Goal: Transaction & Acquisition: Purchase product/service

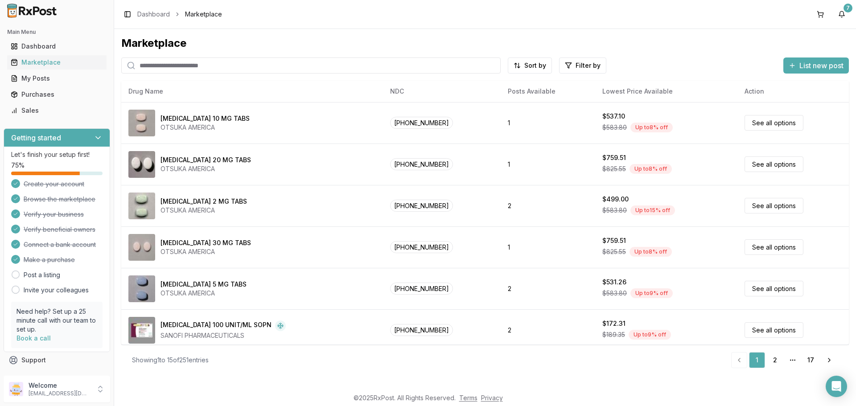
click at [178, 64] on input "search" at bounding box center [310, 66] width 379 height 16
type input "******"
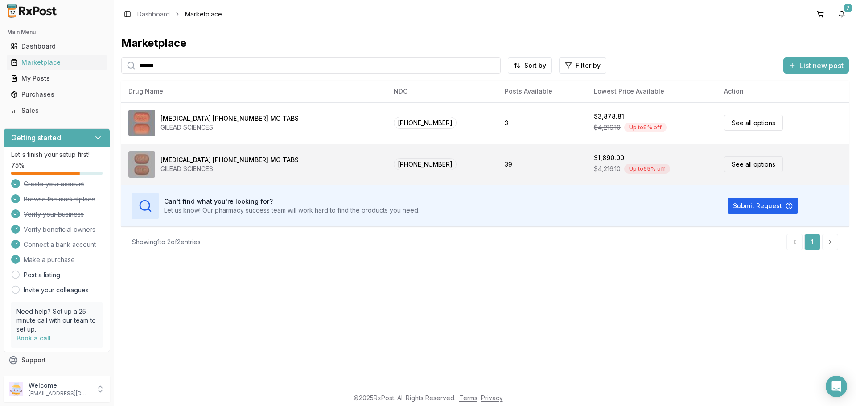
click at [733, 169] on link "See all options" at bounding box center [753, 164] width 59 height 16
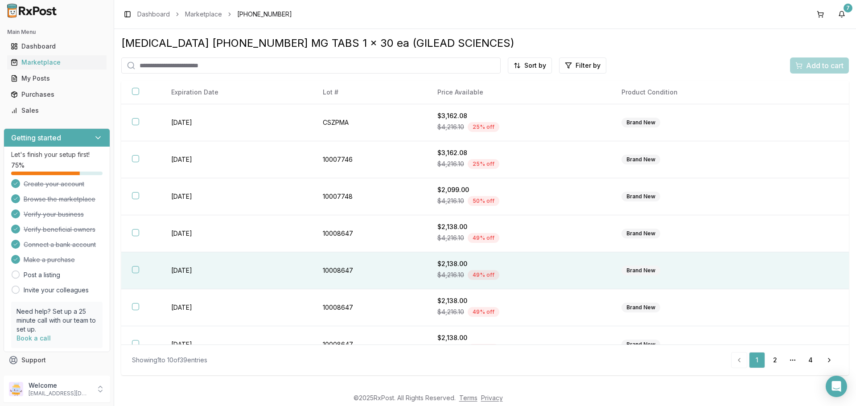
scroll to position [129, 0]
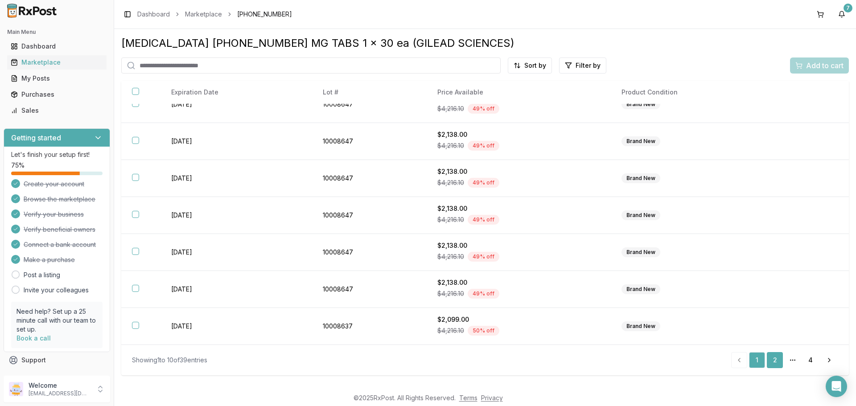
click at [773, 357] on link "2" at bounding box center [775, 360] width 16 height 16
click at [797, 357] on link "3" at bounding box center [793, 360] width 16 height 16
click at [812, 356] on link "4" at bounding box center [810, 360] width 16 height 16
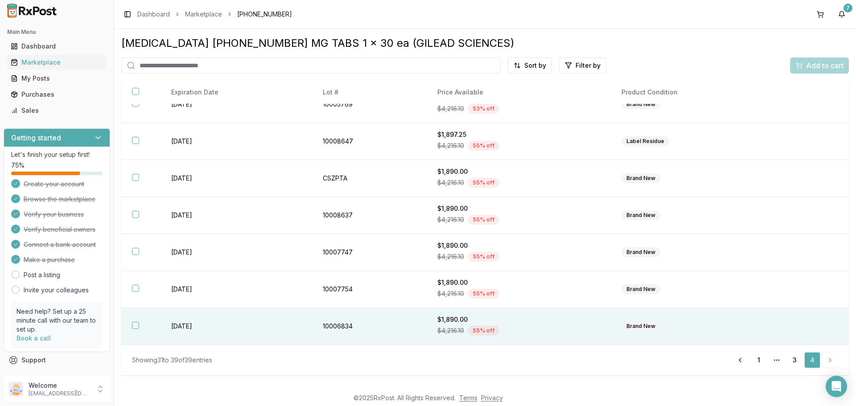
click at [140, 329] on th at bounding box center [140, 326] width 39 height 37
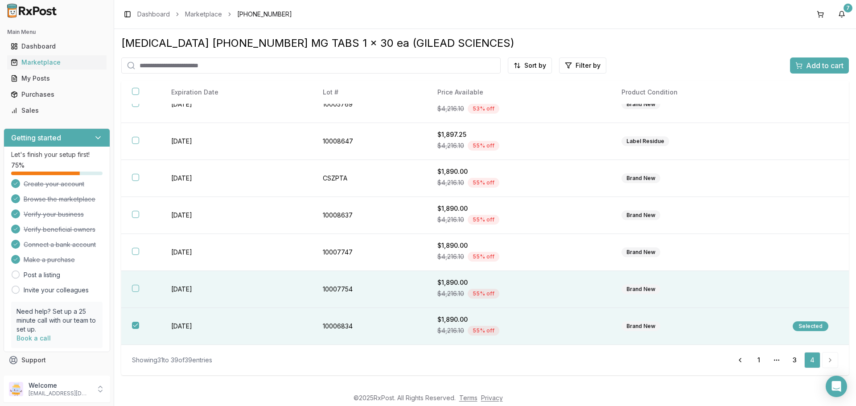
click at [137, 292] on th at bounding box center [140, 289] width 39 height 37
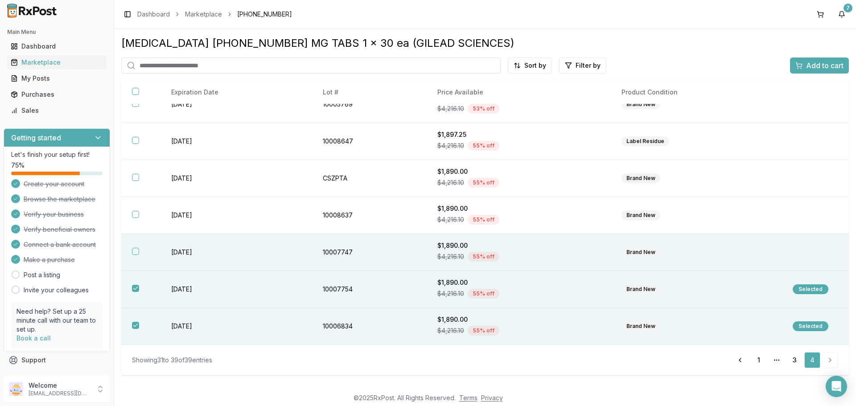
click at [133, 248] on button "button" at bounding box center [135, 251] width 7 height 7
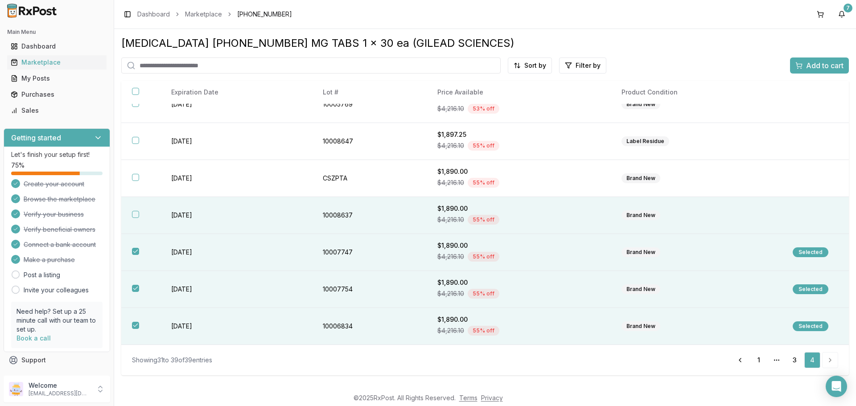
click at [136, 216] on button "button" at bounding box center [135, 214] width 7 height 7
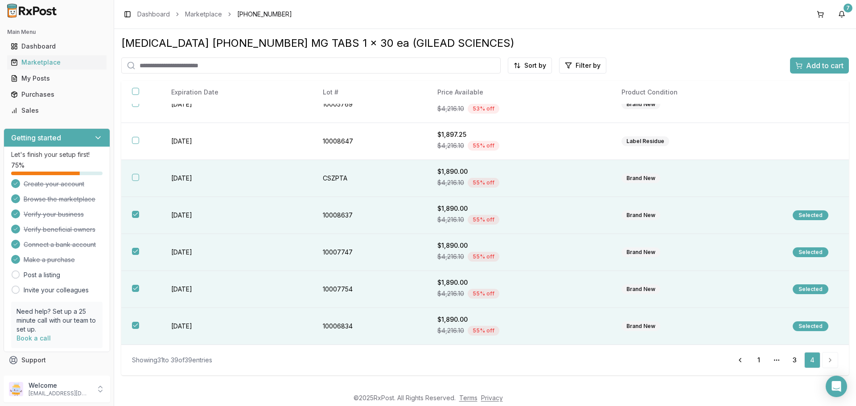
click at [140, 183] on th at bounding box center [140, 178] width 39 height 37
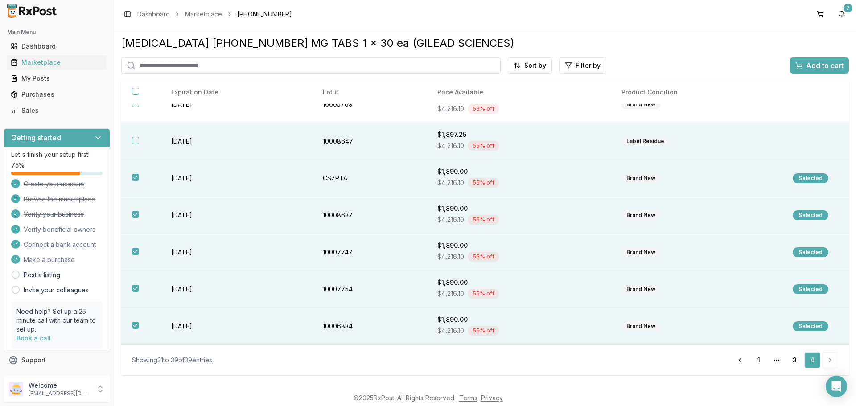
click at [141, 144] on th at bounding box center [140, 141] width 39 height 37
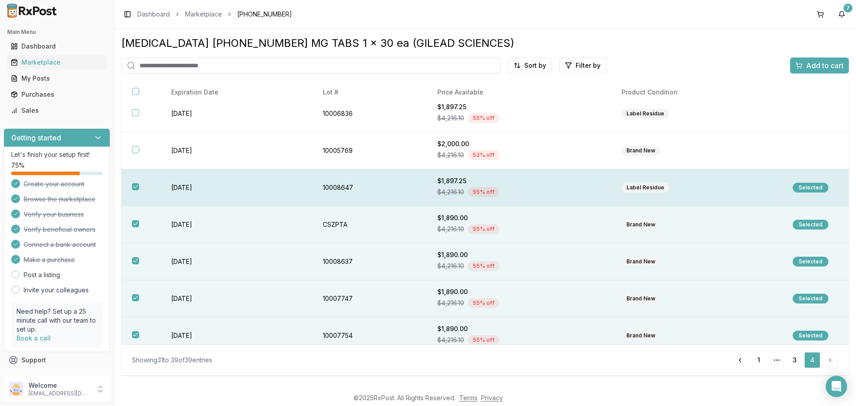
scroll to position [3, 0]
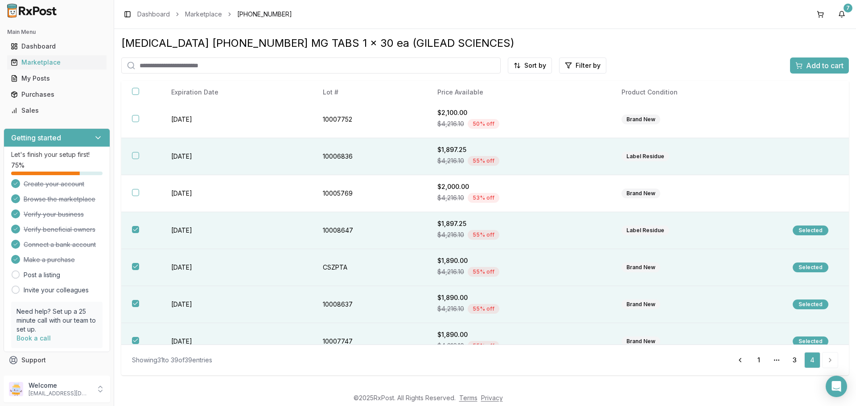
click at [134, 158] on button "button" at bounding box center [135, 155] width 7 height 7
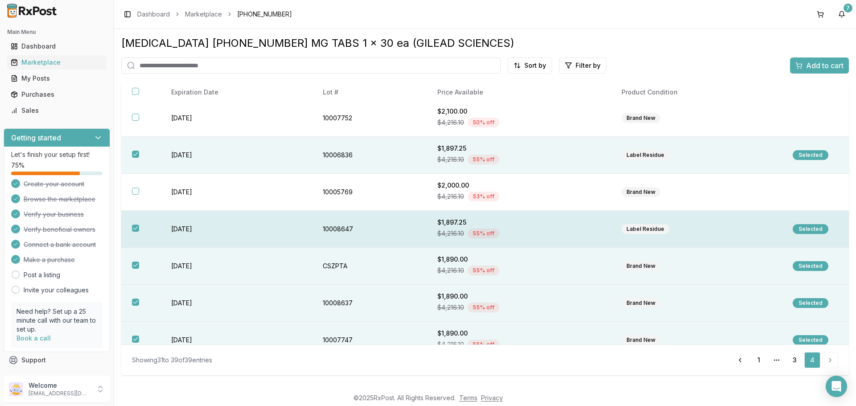
scroll to position [0, 0]
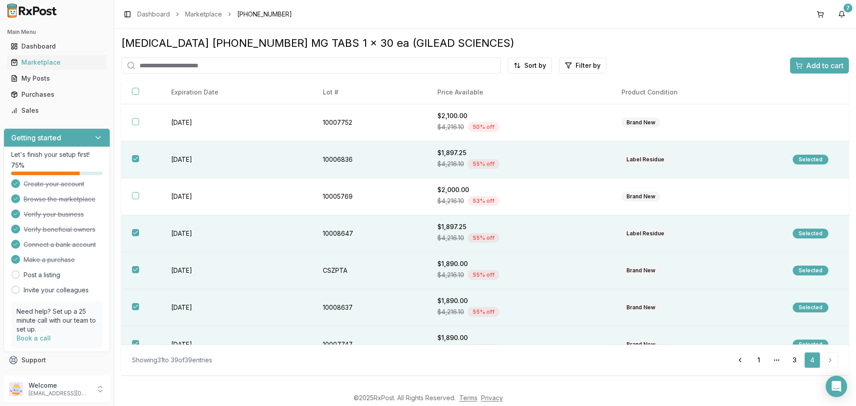
click at [813, 69] on span "Add to cart" at bounding box center [824, 65] width 37 height 11
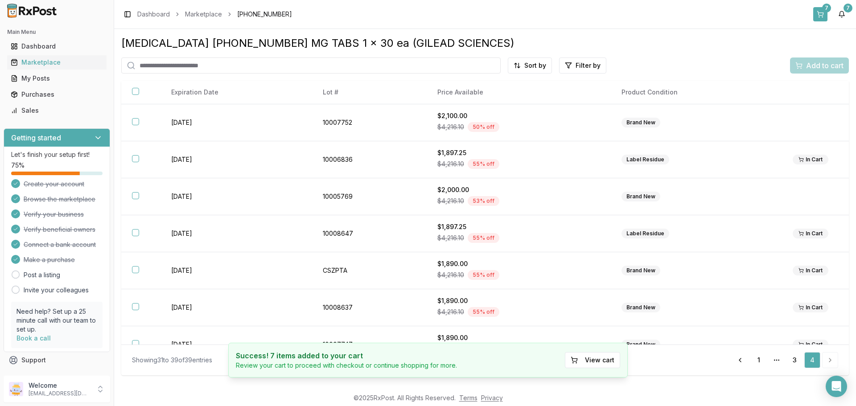
click at [823, 10] on div "7" at bounding box center [826, 8] width 9 height 9
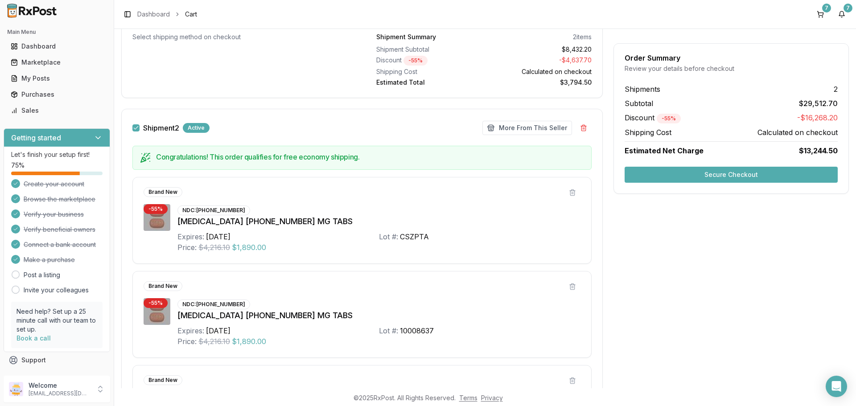
scroll to position [392, 0]
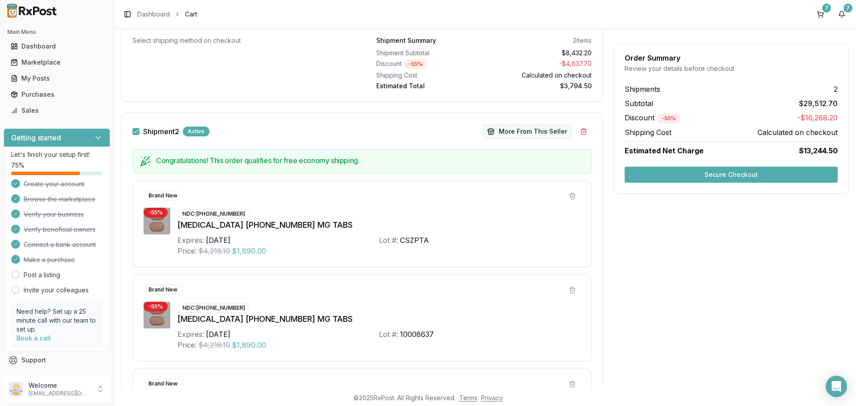
click at [514, 136] on button "More From This Seller" at bounding box center [527, 131] width 90 height 14
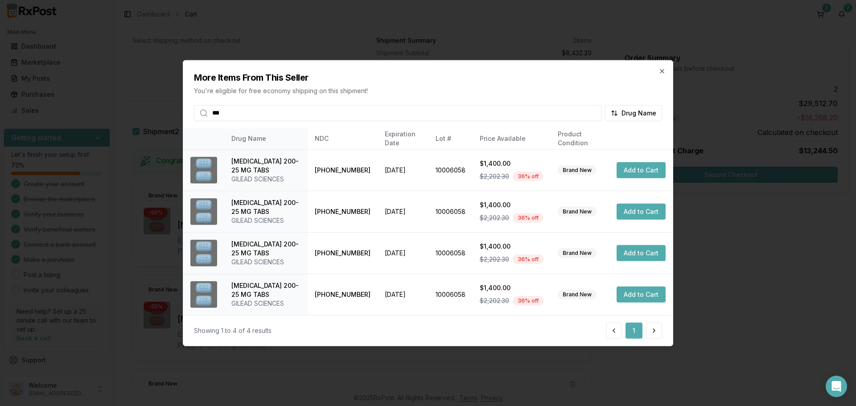
type input "***"
click at [163, 92] on div at bounding box center [428, 203] width 856 height 406
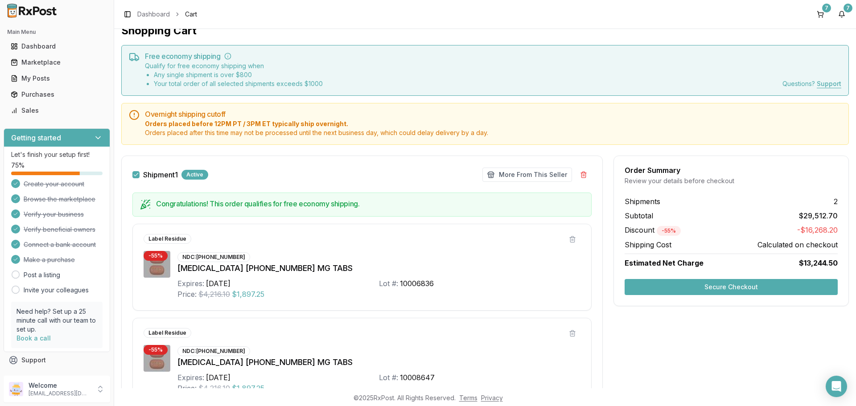
scroll to position [0, 0]
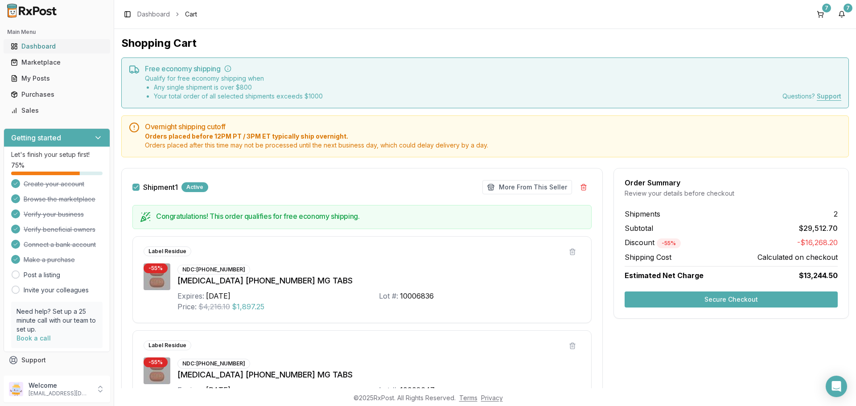
click at [52, 51] on link "Dashboard" at bounding box center [56, 46] width 99 height 16
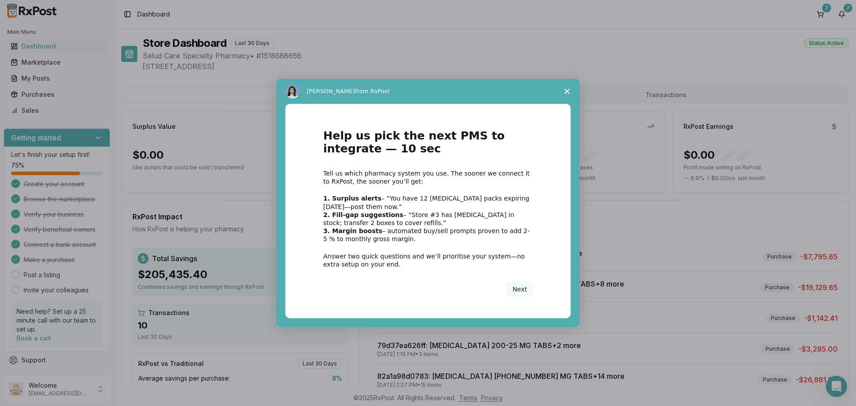
click at [571, 92] on span "Close survey" at bounding box center [567, 91] width 25 height 25
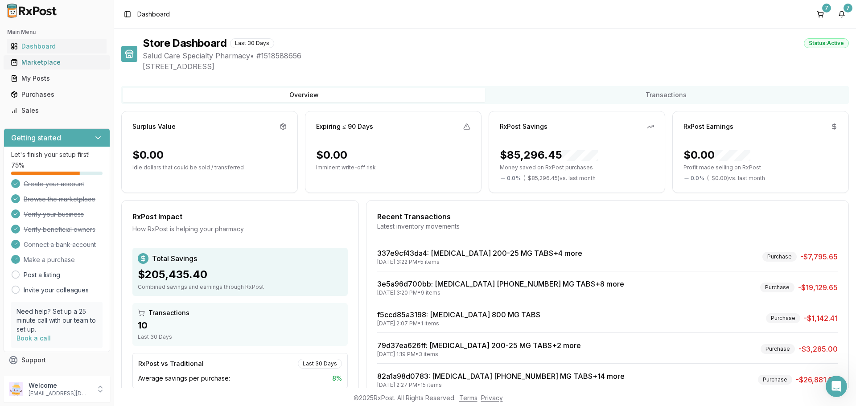
click at [51, 63] on div "Marketplace" at bounding box center [57, 62] width 92 height 9
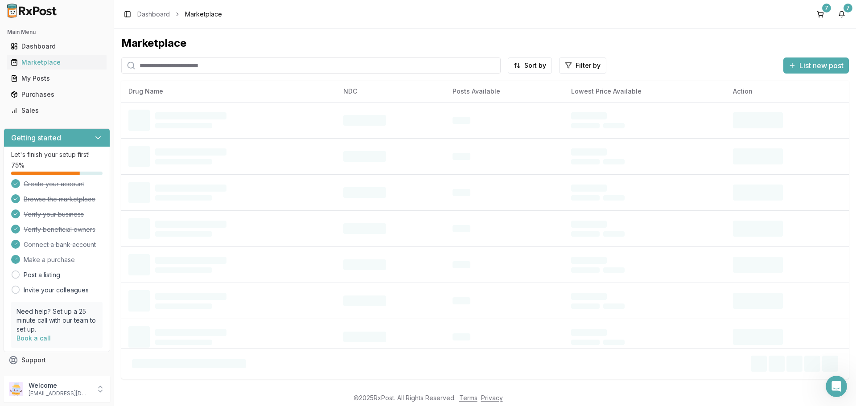
click at [276, 65] on input "search" at bounding box center [310, 66] width 379 height 16
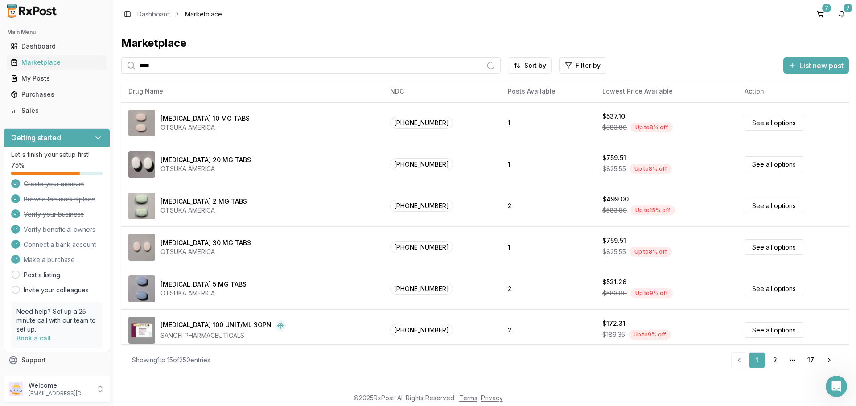
type input "****"
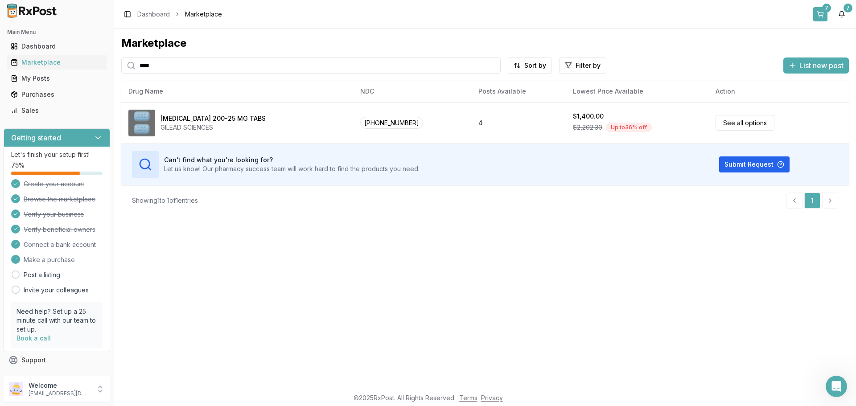
click at [823, 14] on button "7" at bounding box center [820, 14] width 14 height 14
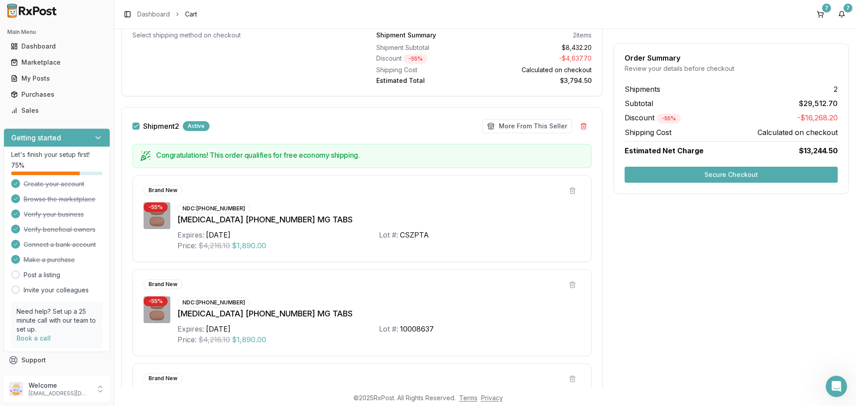
scroll to position [446, 0]
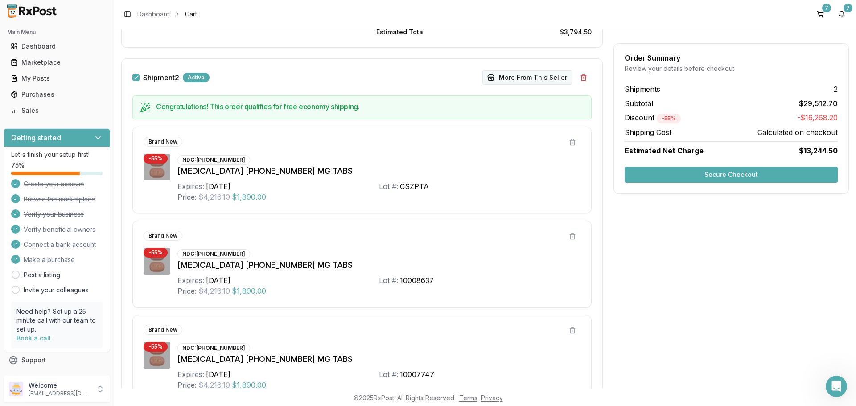
click at [508, 76] on button "More From This Seller" at bounding box center [527, 77] width 90 height 14
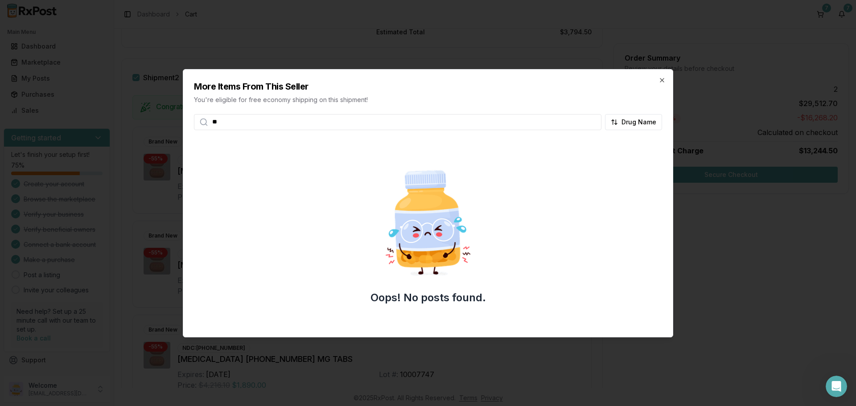
type input "*"
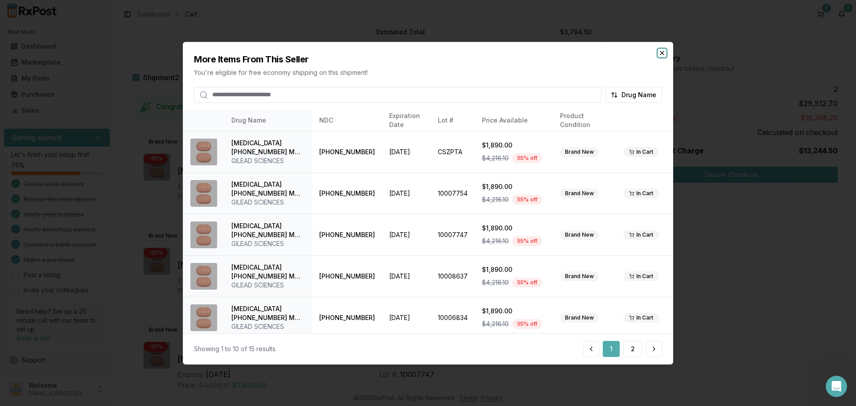
click at [659, 53] on icon "button" at bounding box center [661, 52] width 7 height 7
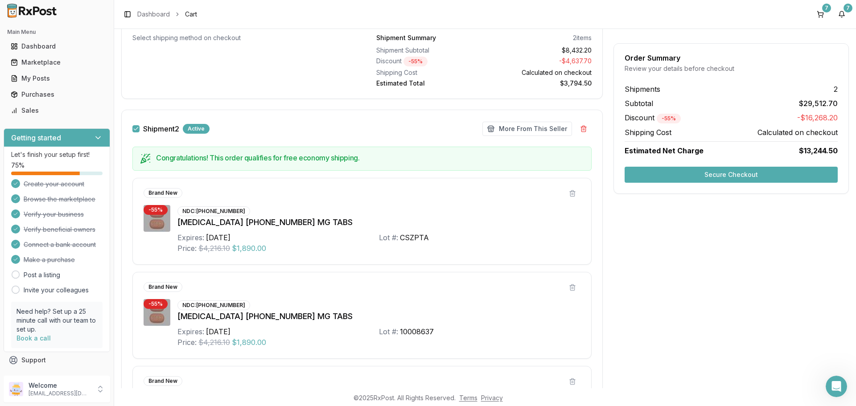
scroll to position [392, 0]
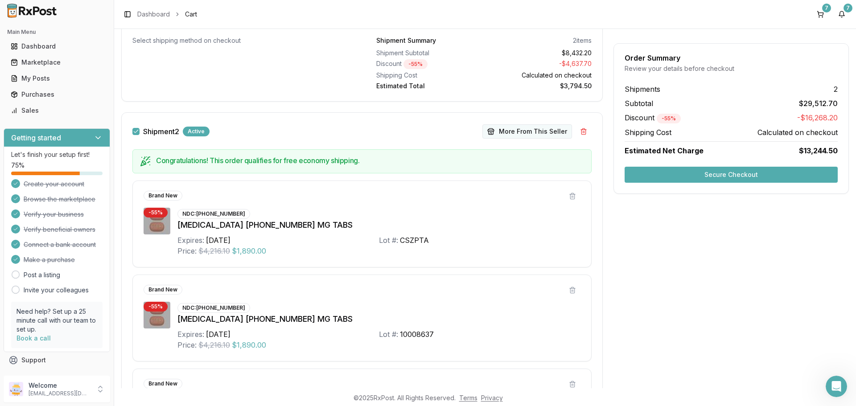
click at [540, 131] on button "More From This Seller" at bounding box center [527, 131] width 90 height 14
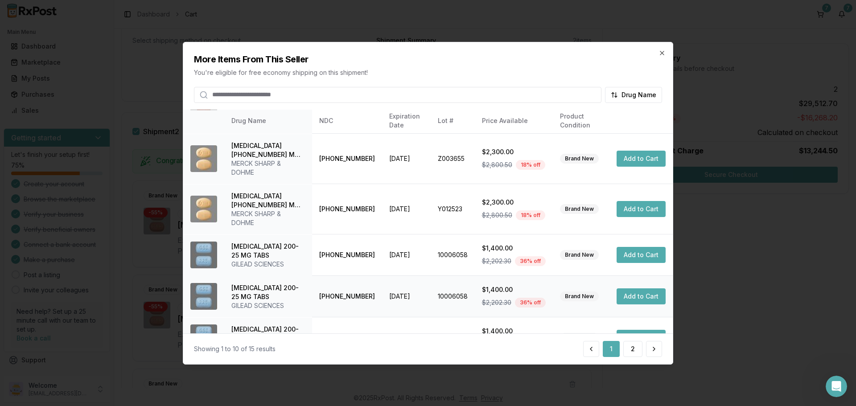
scroll to position [230, 0]
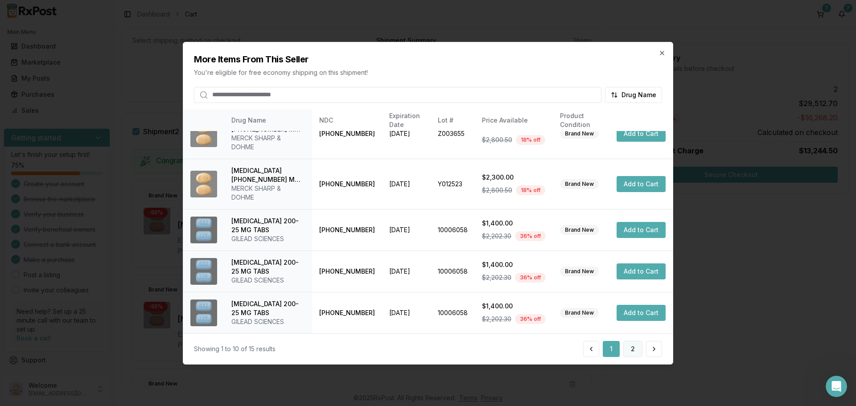
click at [639, 348] on button "2" at bounding box center [632, 349] width 19 height 16
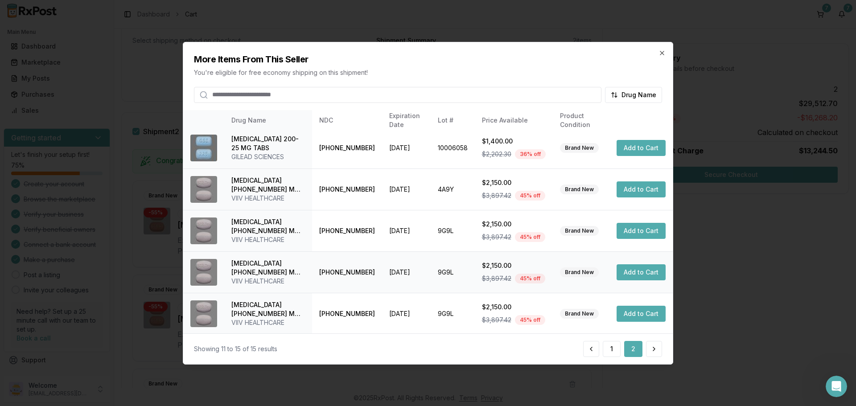
scroll to position [5, 0]
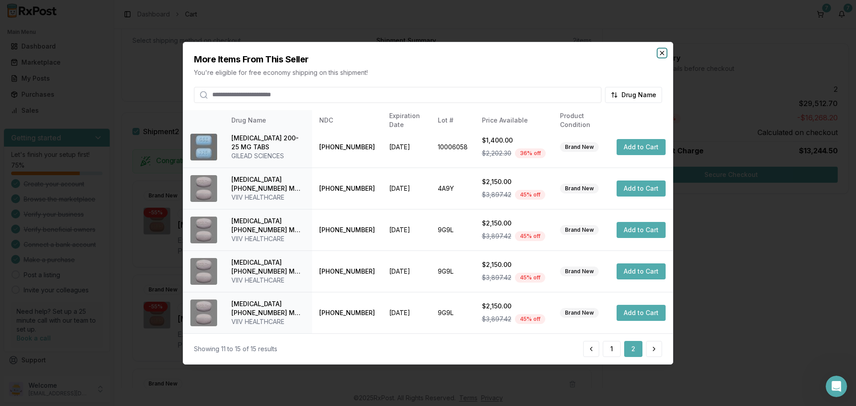
click at [660, 53] on icon "button" at bounding box center [661, 52] width 7 height 7
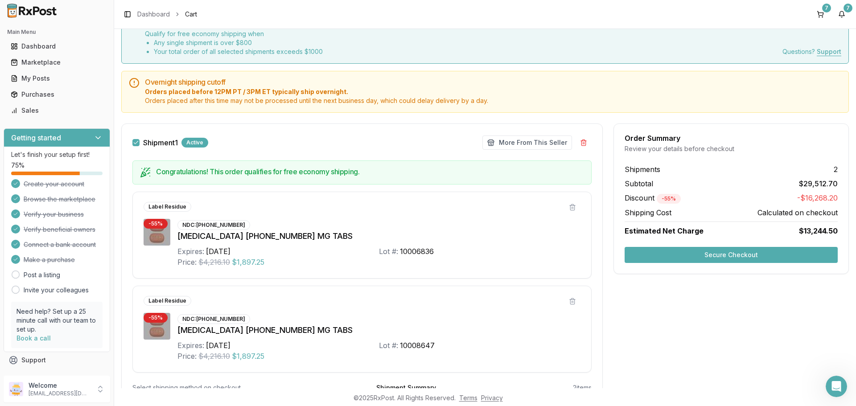
scroll to position [0, 0]
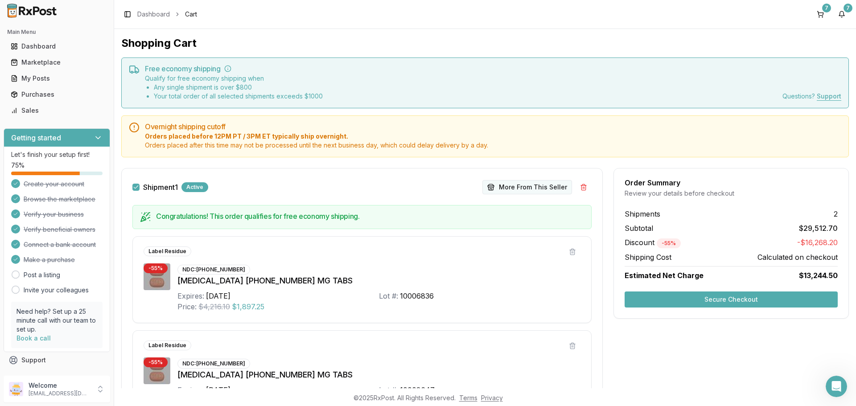
click at [547, 185] on button "More From This Seller" at bounding box center [527, 187] width 90 height 14
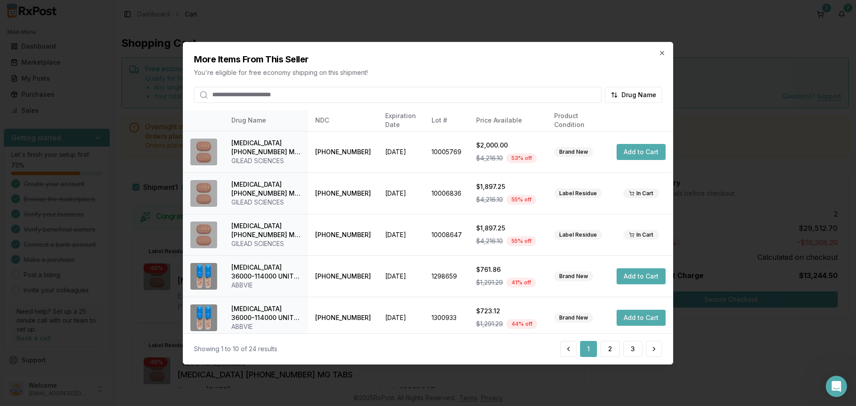
click at [238, 75] on p "You're eligible for free economy shipping on this shipment!" at bounding box center [428, 72] width 468 height 9
click at [238, 84] on div "Drug Name" at bounding box center [428, 90] width 468 height 23
click at [237, 91] on input "search" at bounding box center [397, 94] width 407 height 16
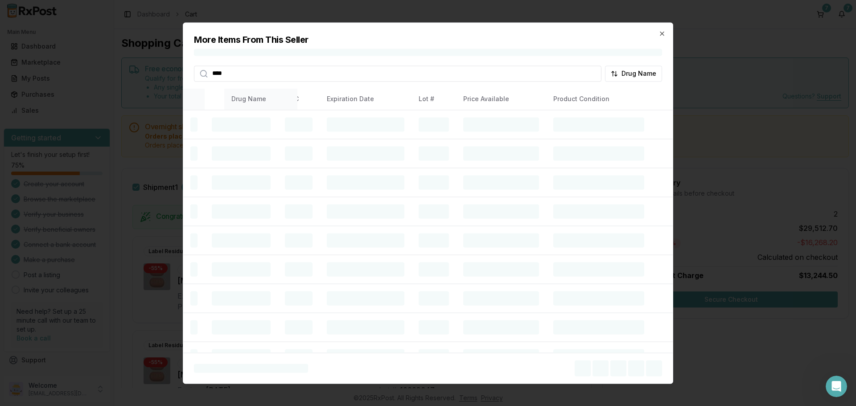
type input "****"
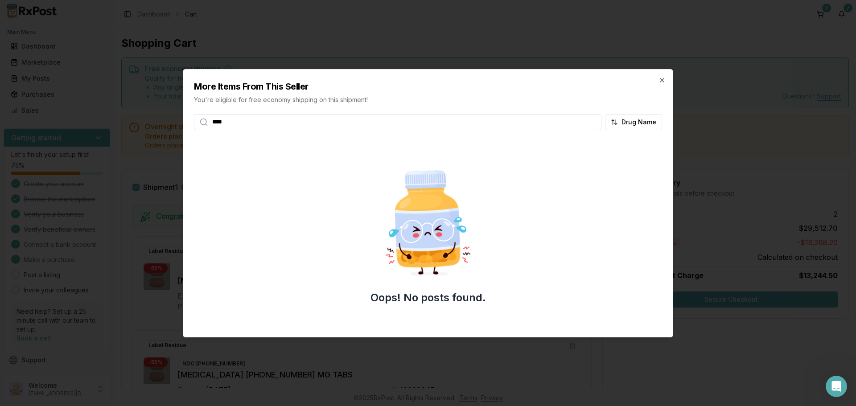
click at [590, 121] on input "****" at bounding box center [397, 122] width 407 height 16
click at [592, 121] on input "****" at bounding box center [397, 122] width 407 height 16
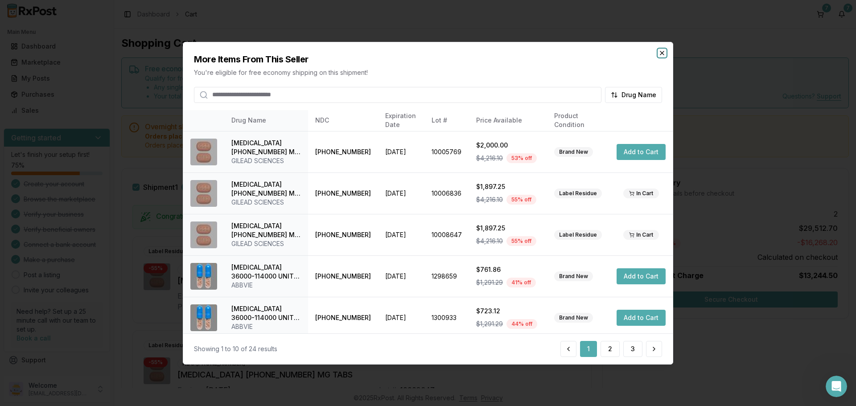
click at [664, 51] on icon "button" at bounding box center [661, 52] width 7 height 7
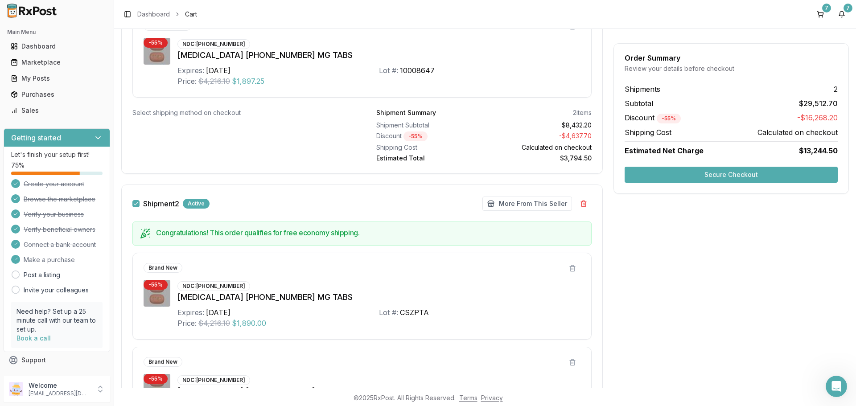
scroll to position [401, 0]
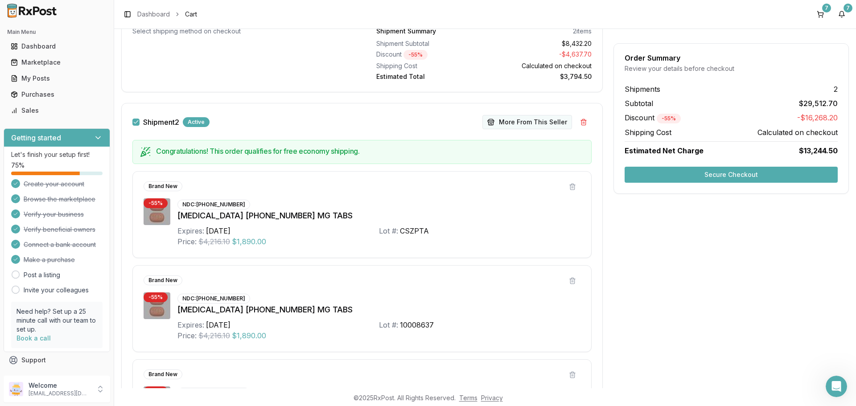
click at [530, 124] on button "More From This Seller" at bounding box center [527, 122] width 90 height 14
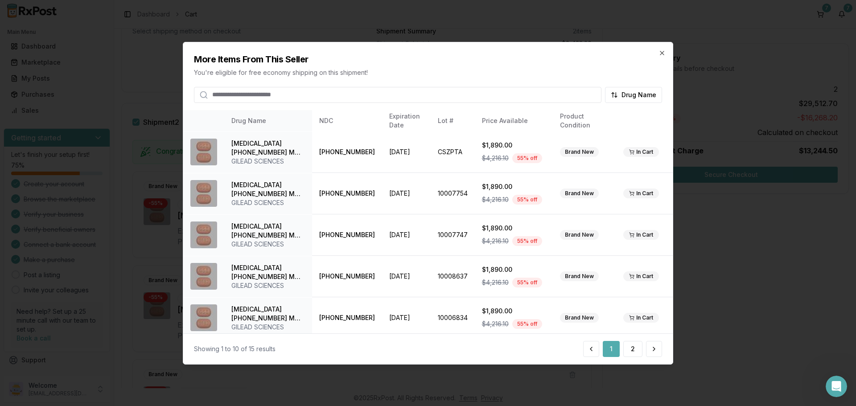
click at [304, 89] on input "search" at bounding box center [397, 94] width 407 height 16
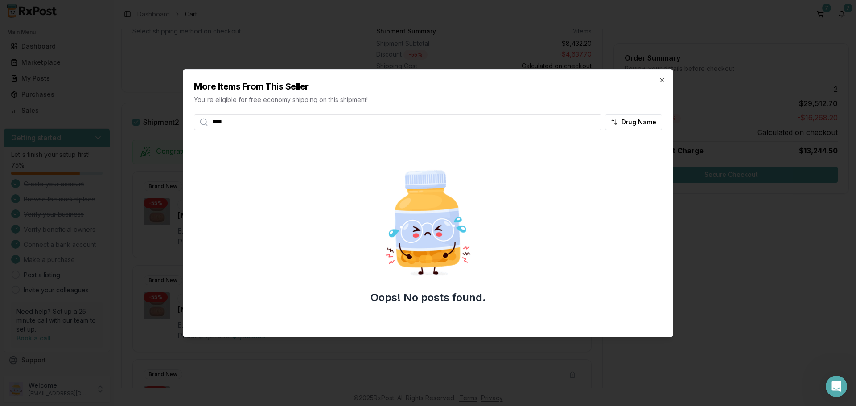
type input "****"
click at [659, 80] on icon "button" at bounding box center [661, 80] width 7 height 7
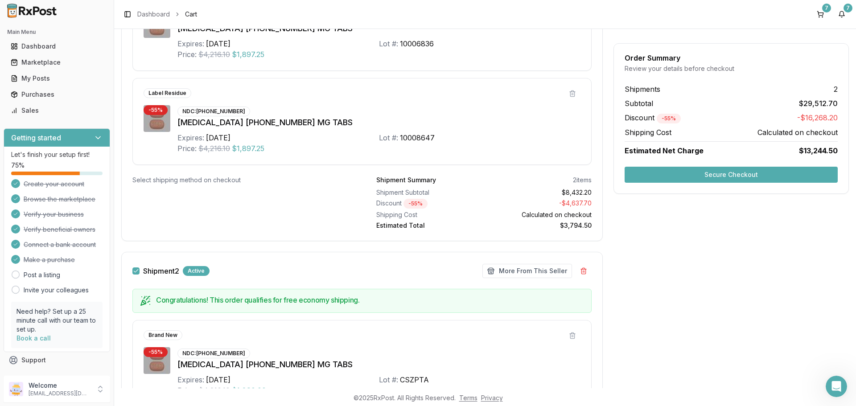
scroll to position [357, 0]
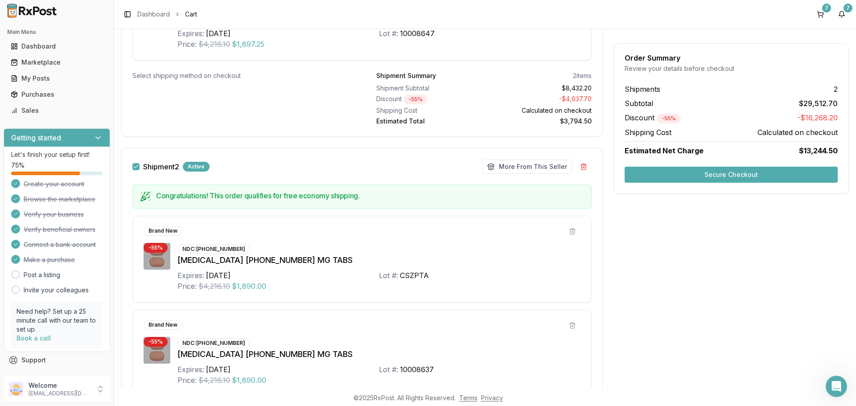
click at [713, 170] on button "Secure Checkout" at bounding box center [731, 175] width 213 height 16
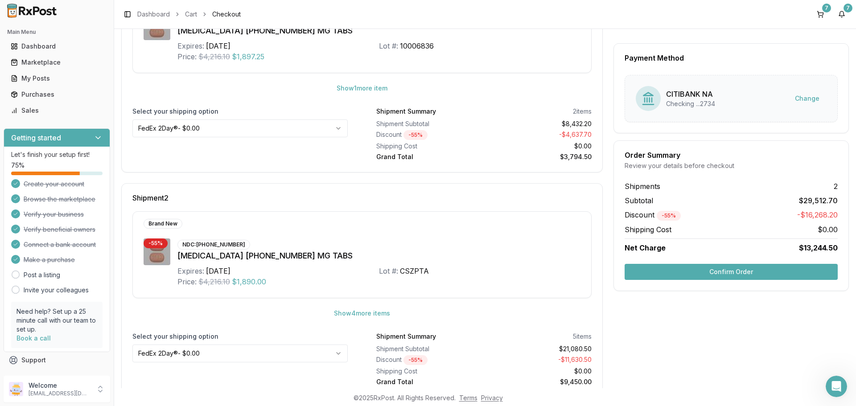
scroll to position [229, 0]
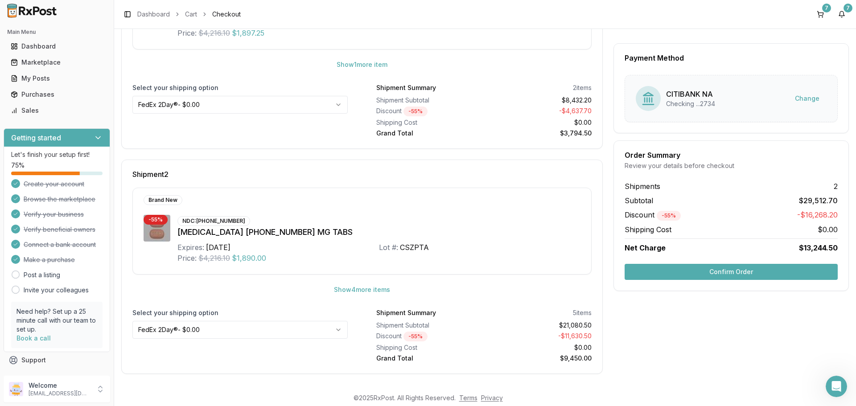
click at [317, 332] on html "Main Menu Dashboard Marketplace My Posts Purchases Sales Getting started Let's …" at bounding box center [428, 203] width 856 height 406
click at [302, 111] on html "Main Menu Dashboard Marketplace My Posts Purchases Sales Getting started Let's …" at bounding box center [428, 203] width 856 height 406
click at [744, 270] on button "Confirm Order" at bounding box center [731, 272] width 213 height 16
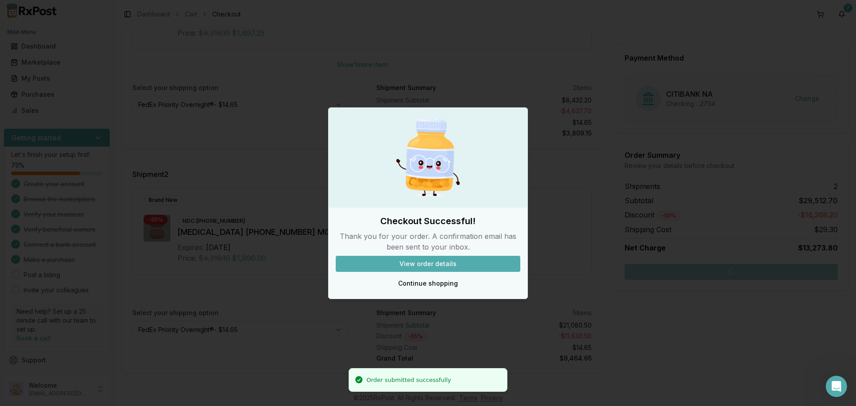
click at [460, 270] on button "View order details" at bounding box center [428, 264] width 185 height 16
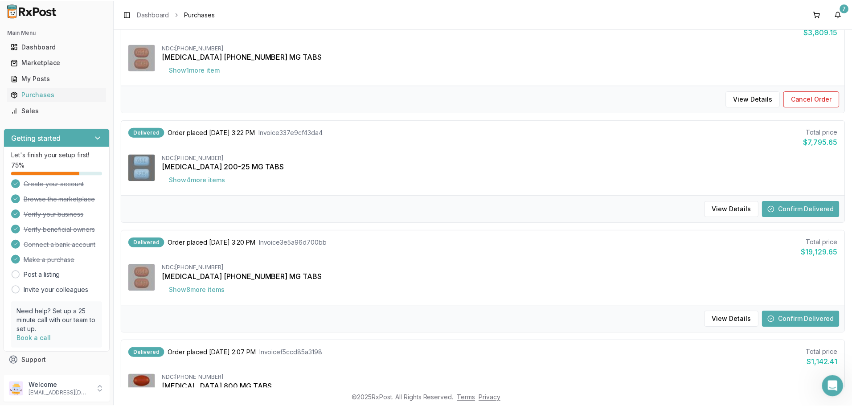
scroll to position [32, 0]
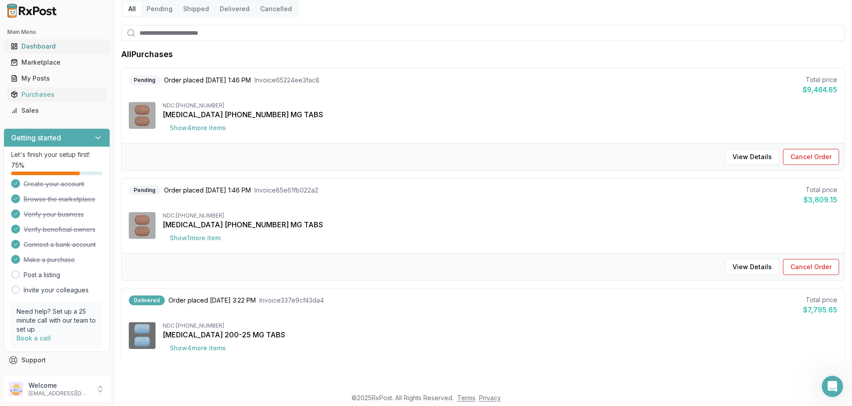
drag, startPoint x: 32, startPoint y: 45, endPoint x: 38, endPoint y: 45, distance: 5.8
click at [32, 45] on div "Dashboard" at bounding box center [57, 46] width 92 height 9
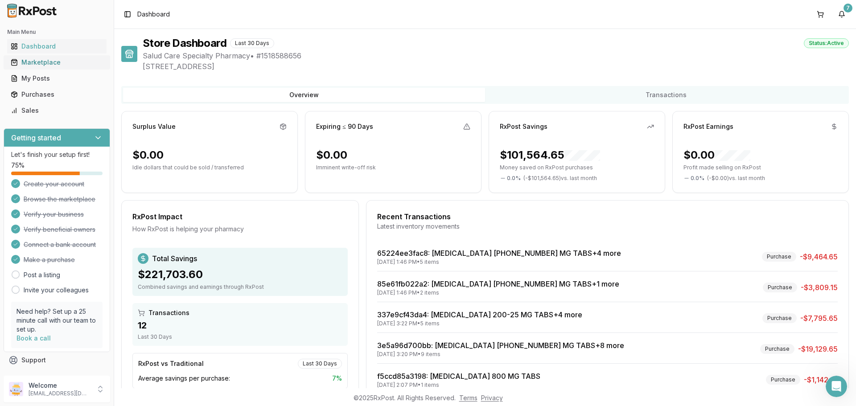
click at [36, 62] on div "Marketplace" at bounding box center [57, 62] width 92 height 9
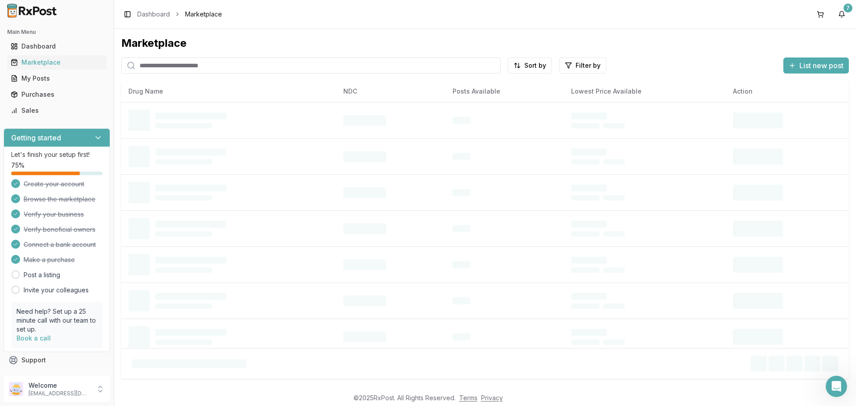
click at [212, 65] on input "search" at bounding box center [310, 66] width 379 height 16
type input "******"
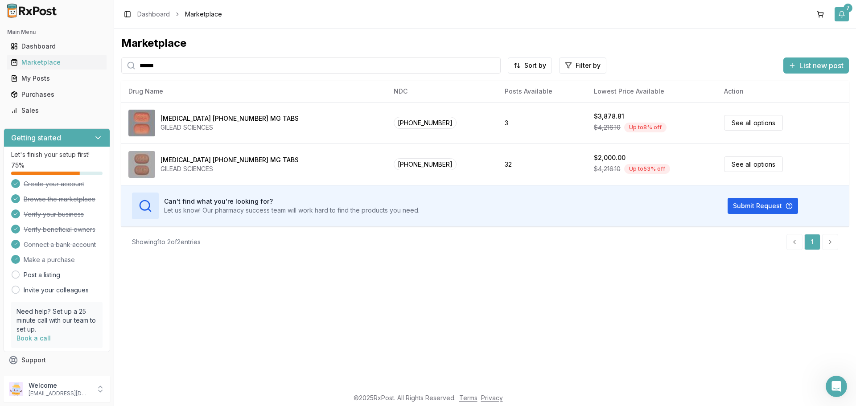
click at [840, 12] on button "7" at bounding box center [841, 14] width 14 height 14
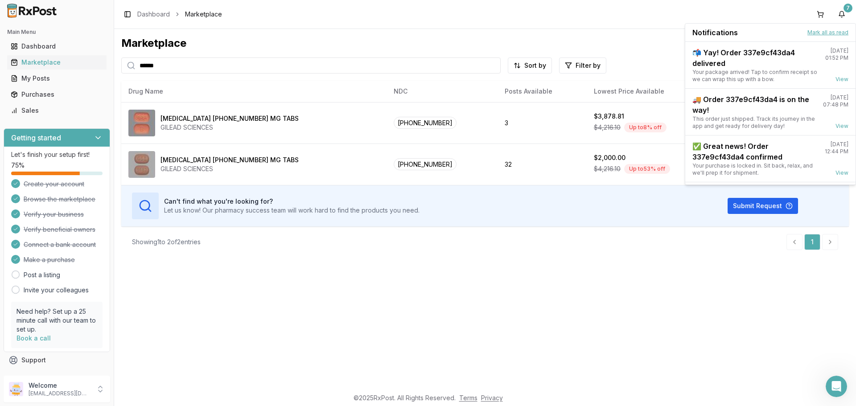
click at [843, 30] on button "Mark all as read" at bounding box center [827, 32] width 41 height 7
click at [841, 30] on button "Mark all as read" at bounding box center [827, 32] width 41 height 7
click at [844, 15] on button "7" at bounding box center [841, 14] width 14 height 14
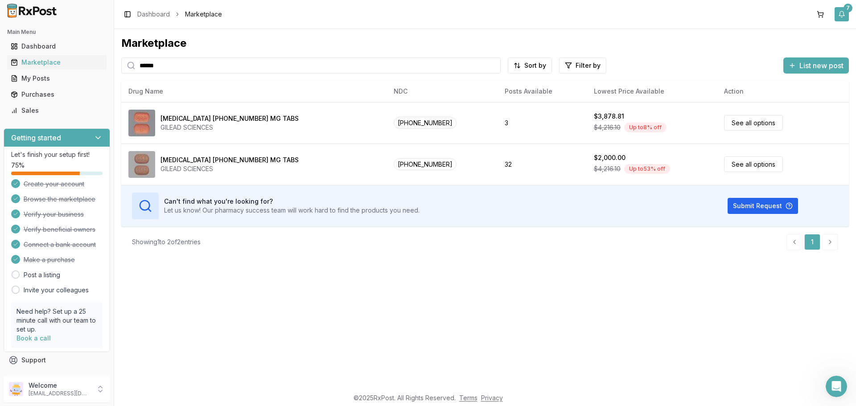
click at [843, 13] on button "7" at bounding box center [841, 14] width 14 height 14
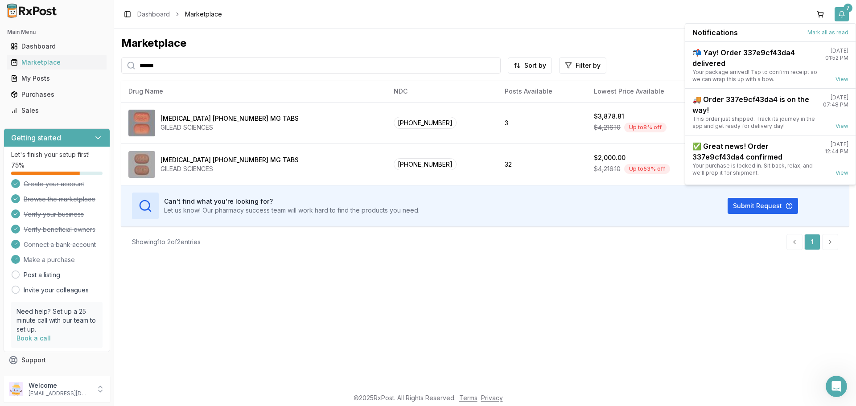
click at [843, 13] on button "7" at bounding box center [841, 14] width 14 height 14
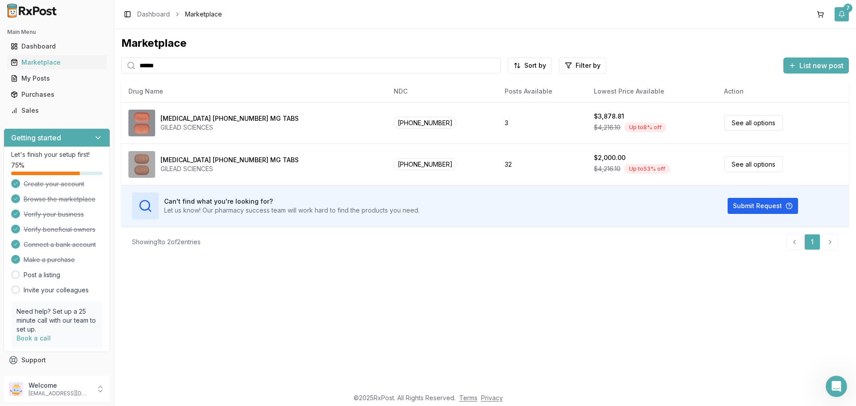
click at [843, 13] on button "7" at bounding box center [841, 14] width 14 height 14
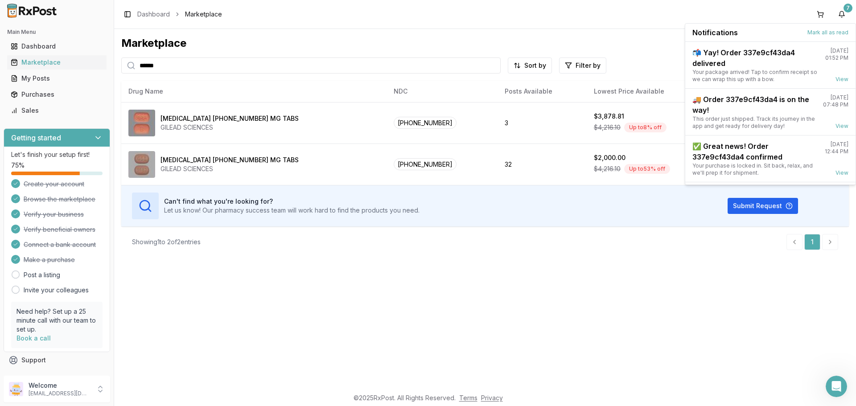
click at [838, 37] on div "Notifications Mark all as read" at bounding box center [770, 33] width 170 height 18
click at [838, 34] on button "Mark all as read" at bounding box center [827, 32] width 41 height 7
click at [64, 48] on div "Dashboard" at bounding box center [57, 46] width 92 height 9
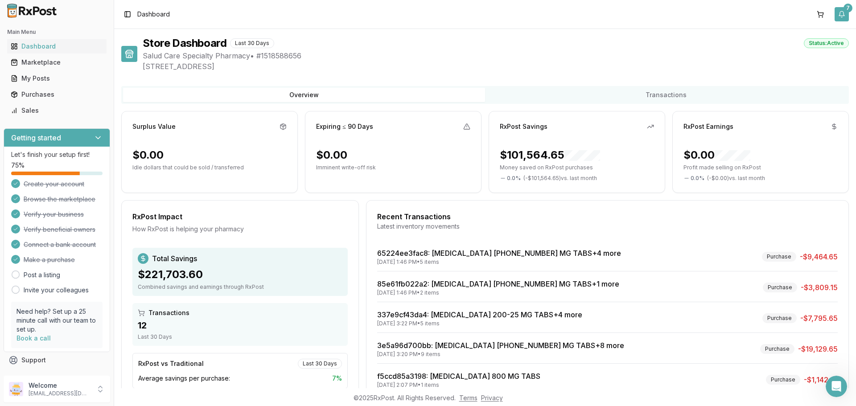
click at [844, 5] on div "7" at bounding box center [847, 8] width 9 height 9
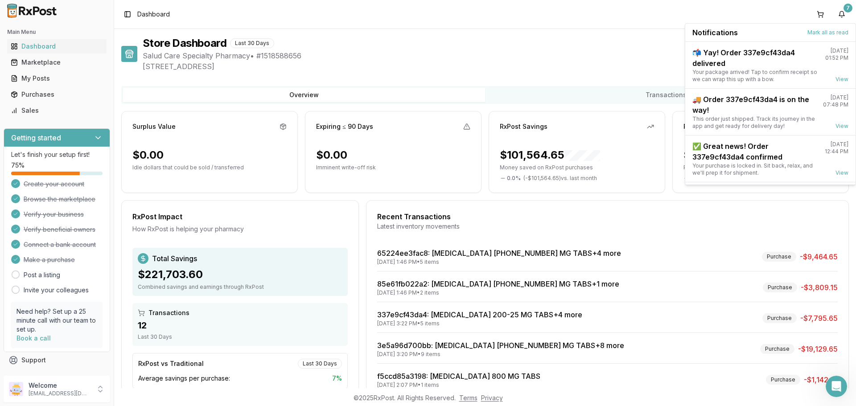
click at [828, 28] on div "Notifications Mark all as read" at bounding box center [770, 33] width 170 height 18
click at [827, 29] on button "Mark all as read" at bounding box center [827, 32] width 41 height 7
click at [849, 12] on div "7" at bounding box center [847, 8] width 9 height 9
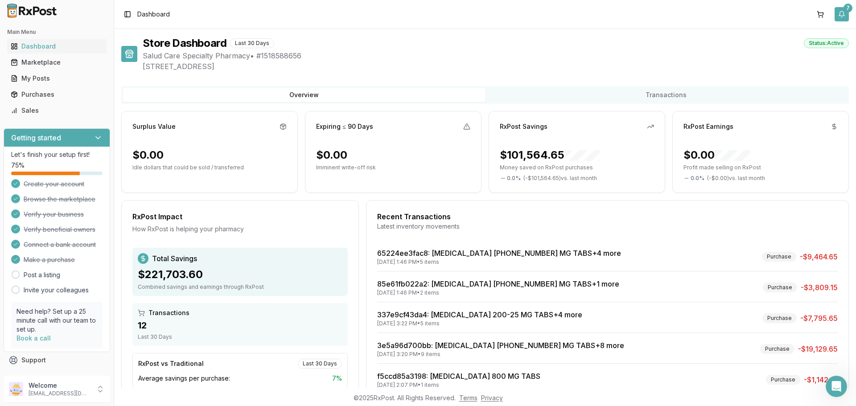
click at [849, 11] on div "7" at bounding box center [847, 8] width 9 height 9
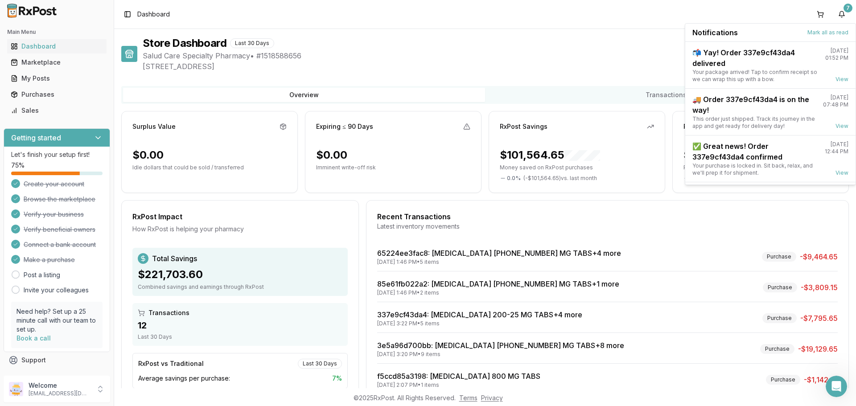
click at [830, 38] on div "Notifications Mark all as read" at bounding box center [770, 33] width 170 height 18
click at [830, 35] on button "Mark all as read" at bounding box center [827, 32] width 41 height 7
click at [838, 75] on div "09/11/2025 01:52 PM View" at bounding box center [836, 65] width 23 height 36
click at [837, 81] on link "View" at bounding box center [841, 79] width 13 height 7
